Goal: Task Accomplishment & Management: Complete application form

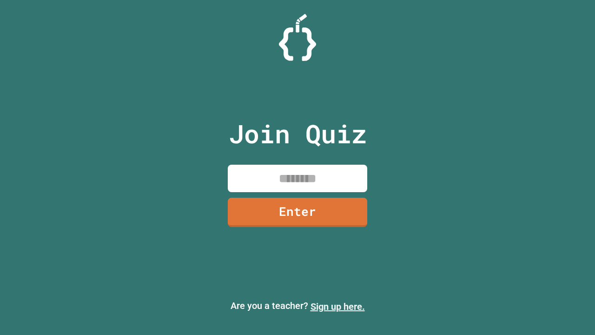
click at [337, 306] on link "Sign up here." at bounding box center [338, 306] width 54 height 11
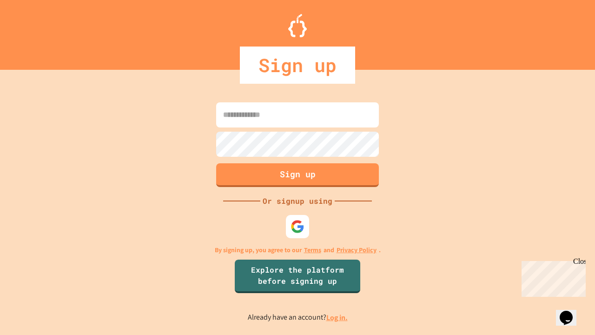
click at [337, 317] on link "Log in." at bounding box center [336, 317] width 21 height 10
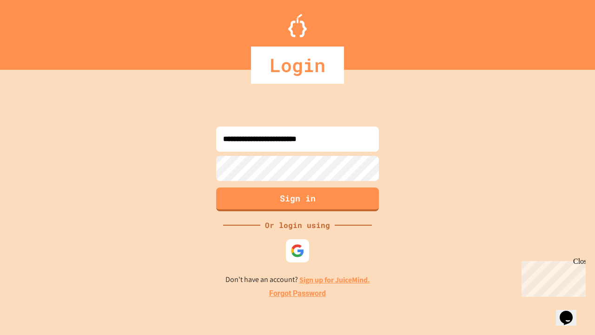
type input "**********"
